Goal: Book appointment/travel/reservation

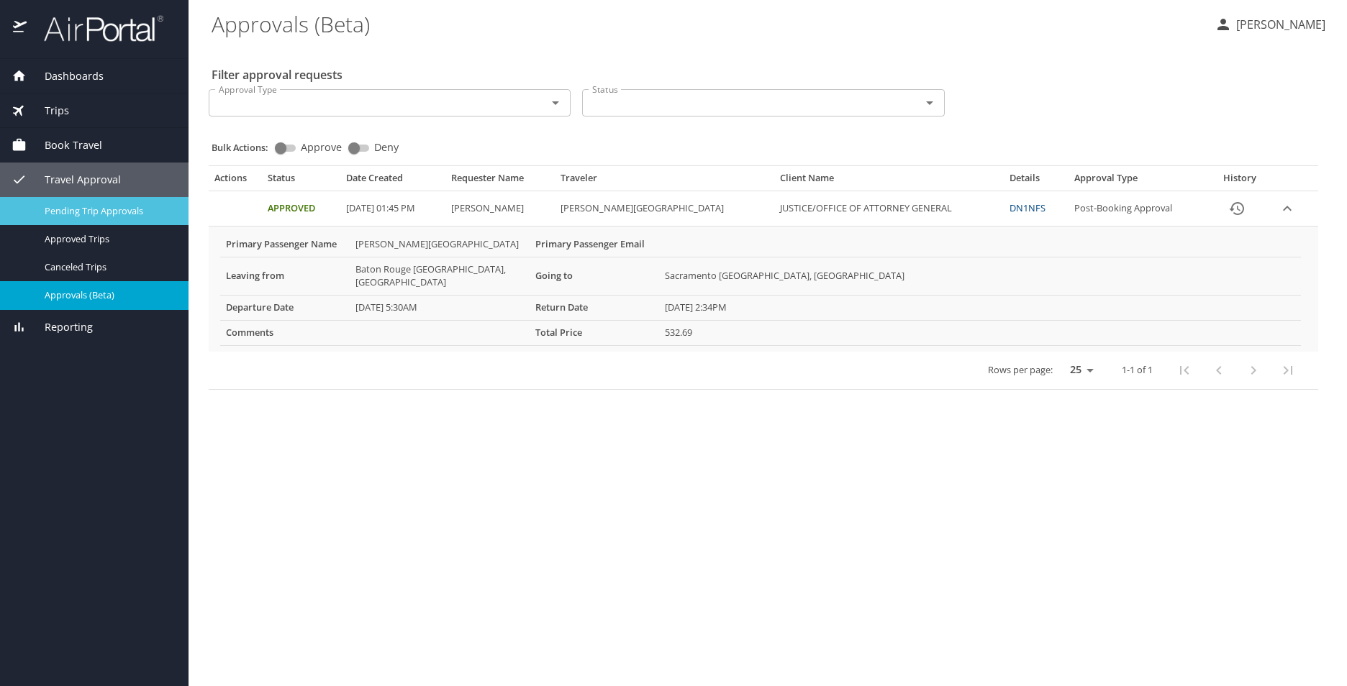
click at [126, 211] on span "Pending Trip Approvals" at bounding box center [108, 211] width 127 height 14
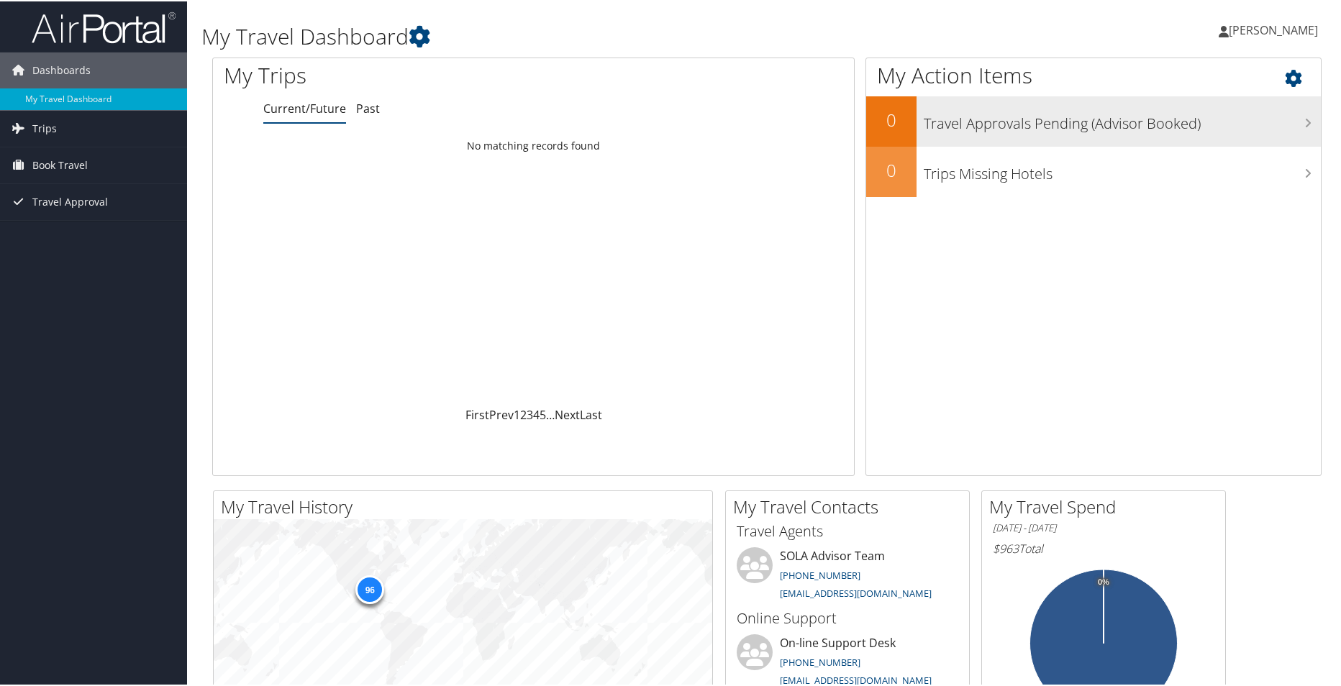
click at [1277, 120] on h3 "Travel Approvals Pending (Advisor Booked)" at bounding box center [1122, 118] width 397 height 27
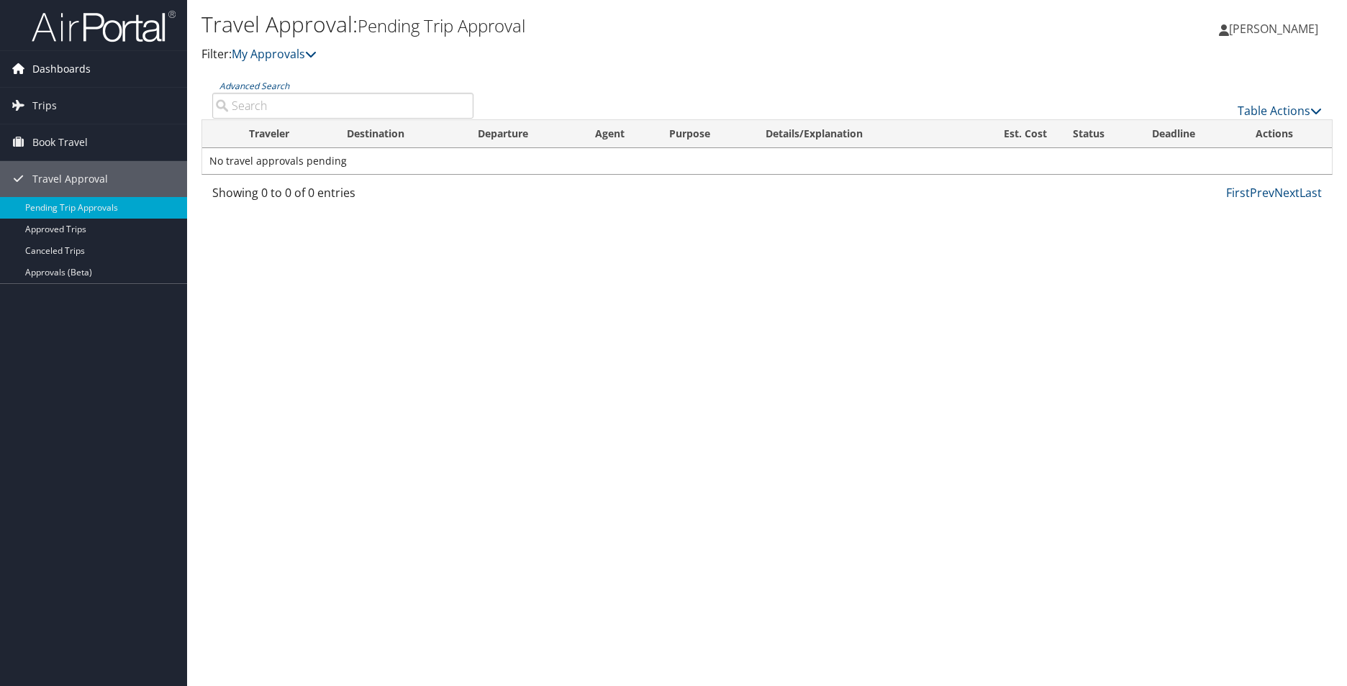
click at [57, 70] on span "Dashboards" at bounding box center [61, 69] width 58 height 36
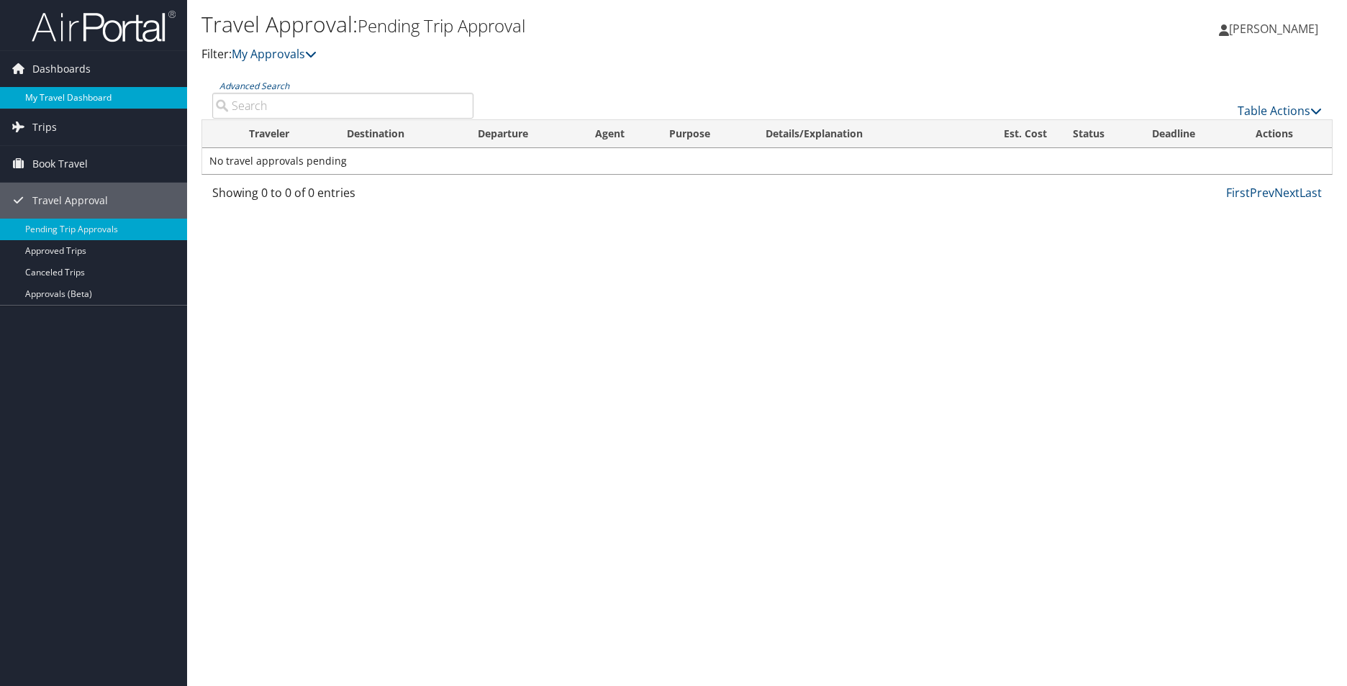
click at [83, 96] on link "My Travel Dashboard" at bounding box center [93, 98] width 187 height 22
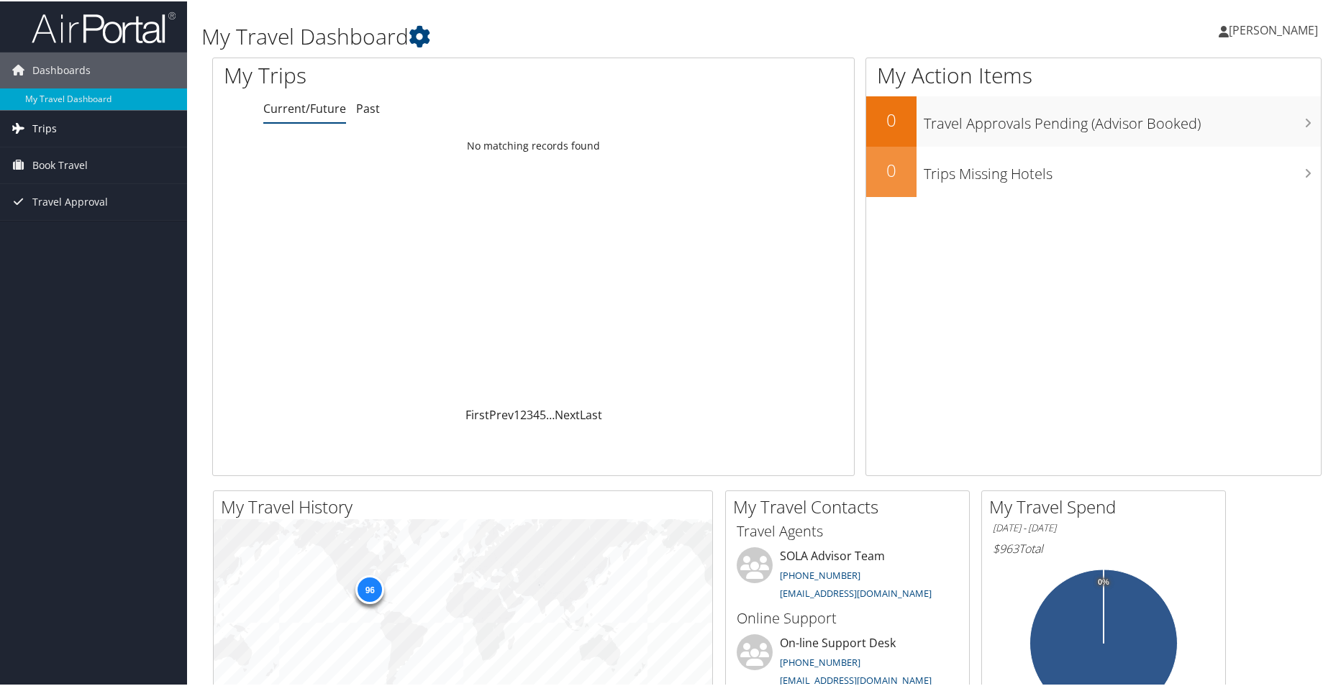
click at [49, 124] on span "Trips" at bounding box center [44, 127] width 24 height 36
click at [93, 155] on link "Current/Future Trips" at bounding box center [93, 156] width 187 height 22
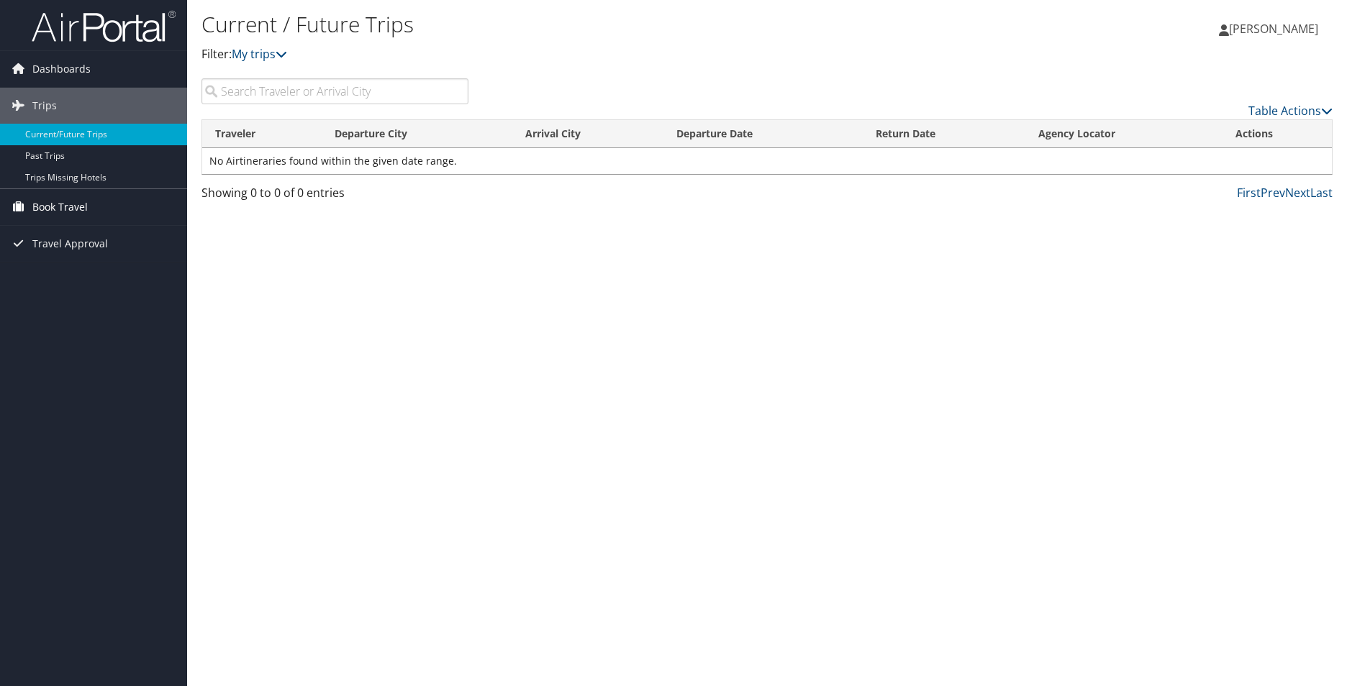
click at [70, 205] on span "Book Travel" at bounding box center [59, 207] width 55 height 36
click at [58, 257] on link "Book/Manage Online Trips" at bounding box center [93, 258] width 187 height 22
